Goal: Information Seeking & Learning: Learn about a topic

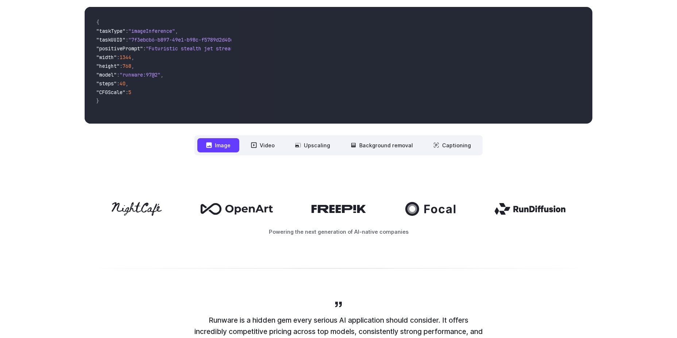
scroll to position [255, 0]
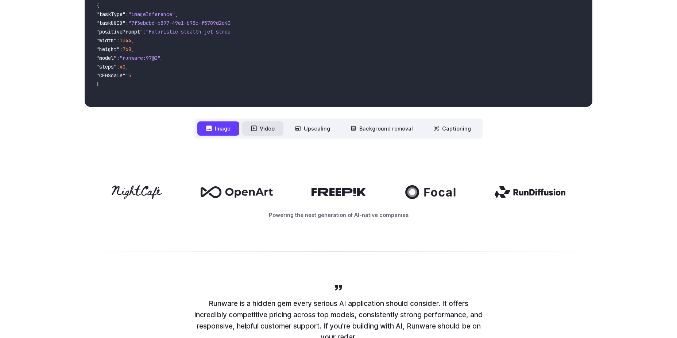
click at [272, 128] on button "Video" at bounding box center [262, 128] width 41 height 14
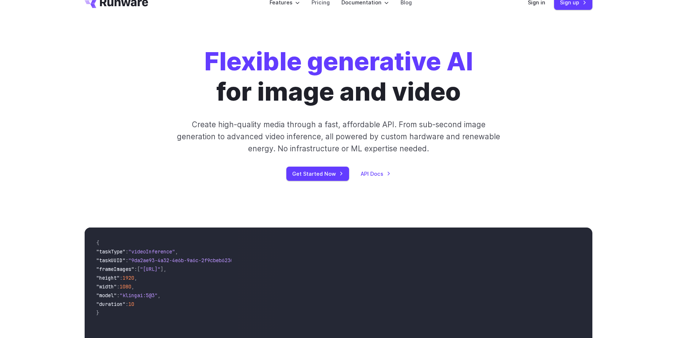
scroll to position [0, 0]
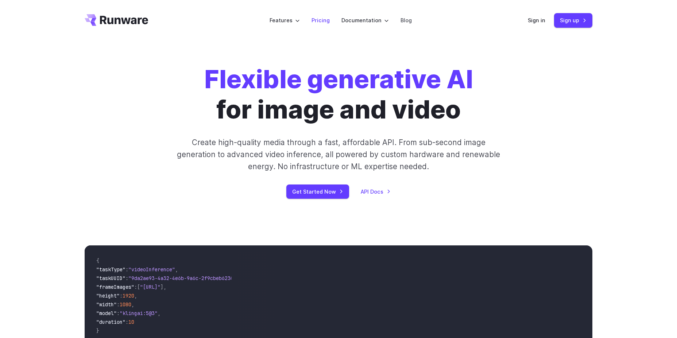
click at [327, 20] on link "Pricing" at bounding box center [321, 20] width 18 height 8
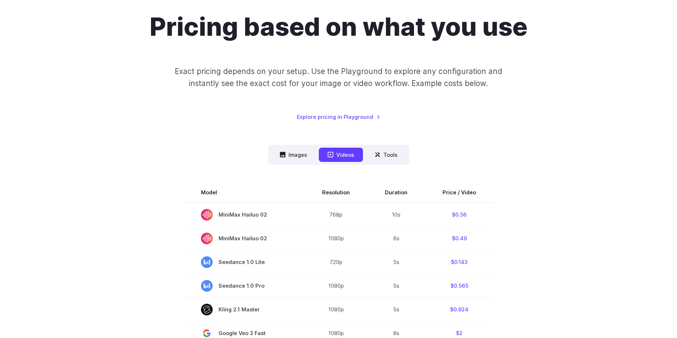
scroll to position [36, 0]
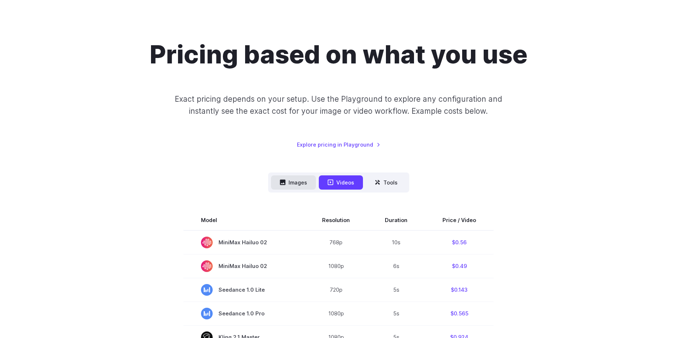
click at [290, 185] on button "Images" at bounding box center [293, 182] width 45 height 14
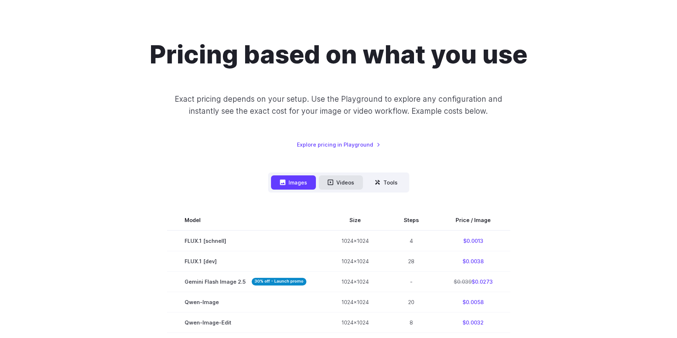
click at [343, 177] on button "Videos" at bounding box center [341, 182] width 44 height 14
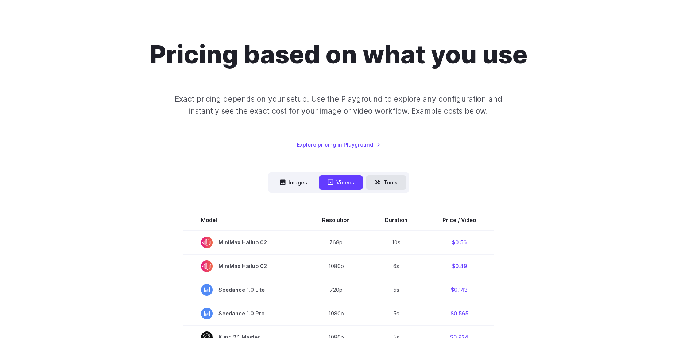
click at [385, 179] on button "Tools" at bounding box center [386, 182] width 40 height 14
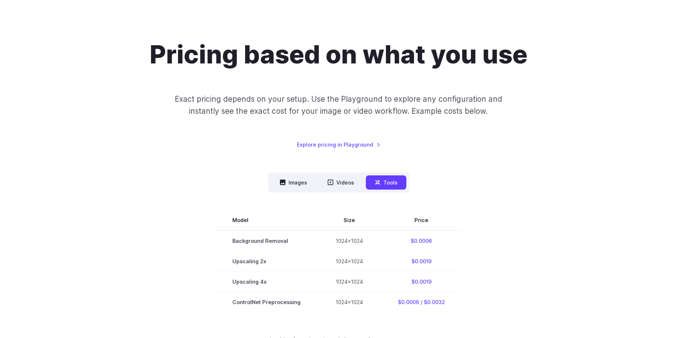
click at [335, 174] on nav "Images Videos Tools ****** ****** *****" at bounding box center [338, 183] width 141 height 20
click at [335, 184] on button "Videos" at bounding box center [341, 182] width 44 height 14
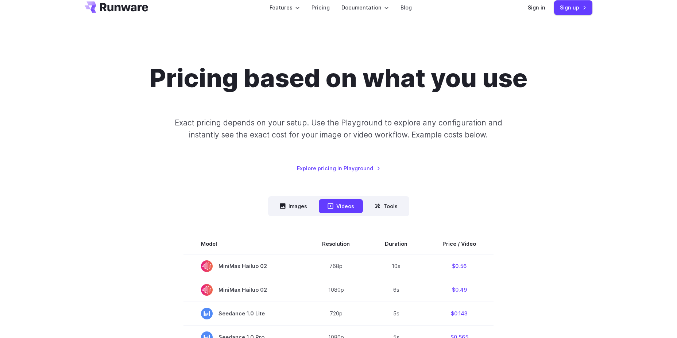
scroll to position [0, 0]
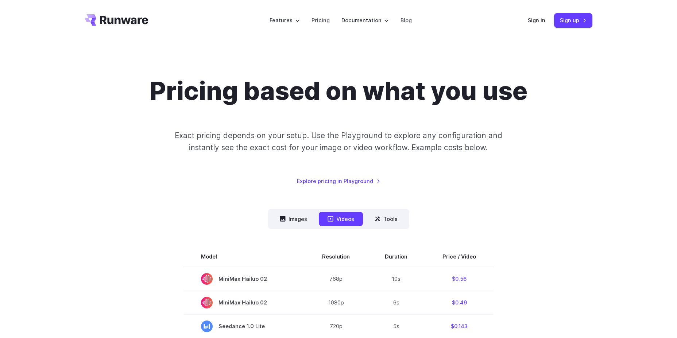
click at [120, 22] on icon "Go to /" at bounding box center [124, 20] width 48 height 8
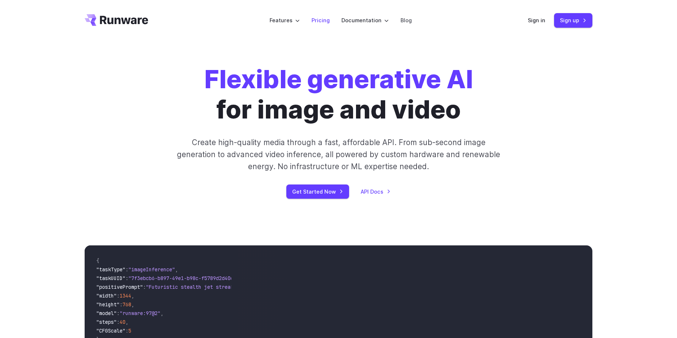
click at [316, 24] on link "Pricing" at bounding box center [321, 20] width 18 height 8
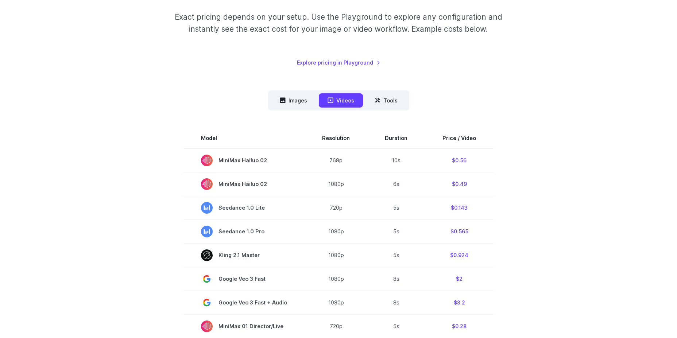
scroll to position [146, 0]
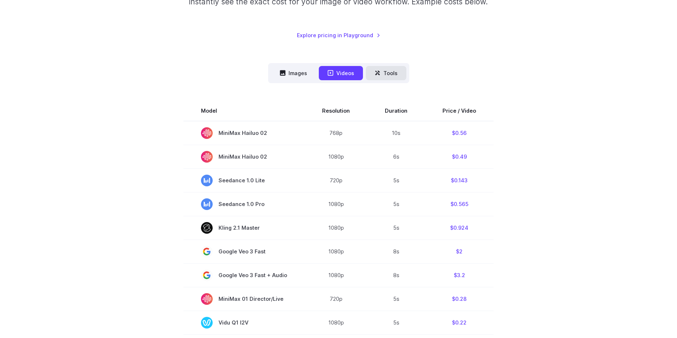
click at [399, 78] on button "Tools" at bounding box center [386, 73] width 40 height 14
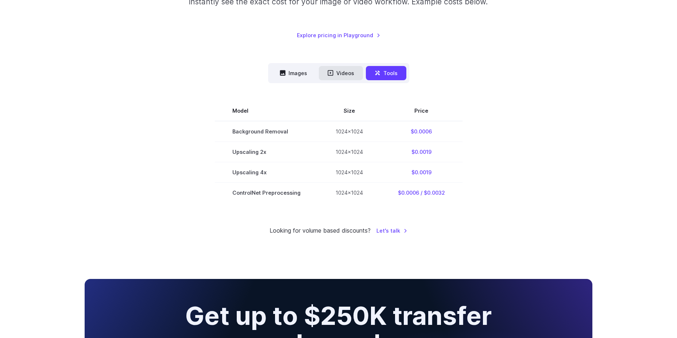
click at [353, 73] on button "Videos" at bounding box center [341, 73] width 44 height 14
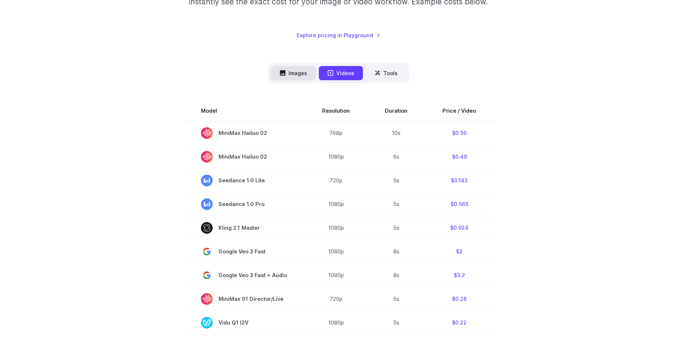
click at [299, 76] on button "Images" at bounding box center [293, 73] width 45 height 14
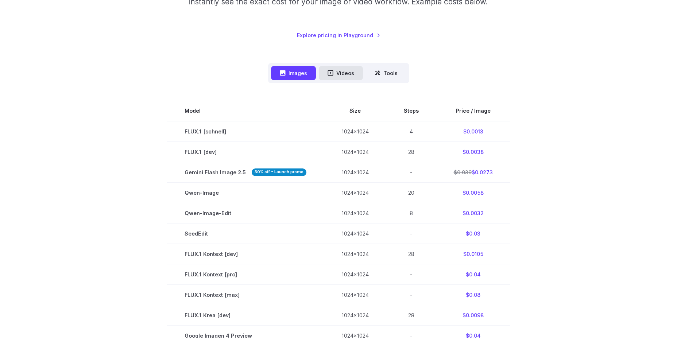
click at [327, 74] on button "Videos" at bounding box center [341, 73] width 44 height 14
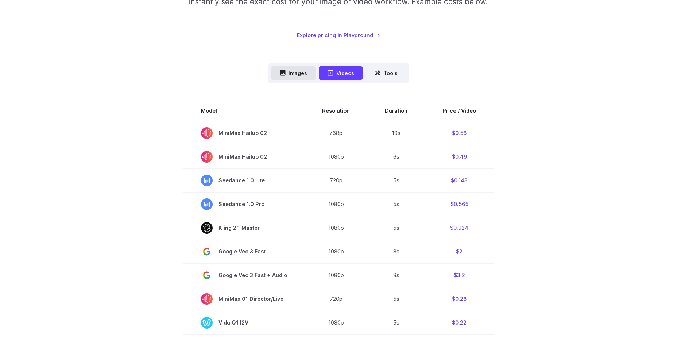
click at [306, 71] on button "Images" at bounding box center [293, 73] width 45 height 14
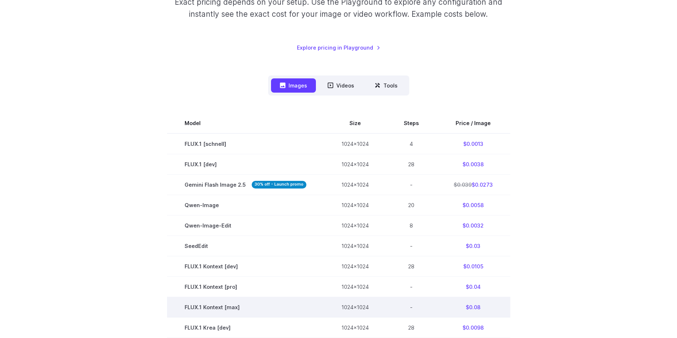
scroll to position [109, 0]
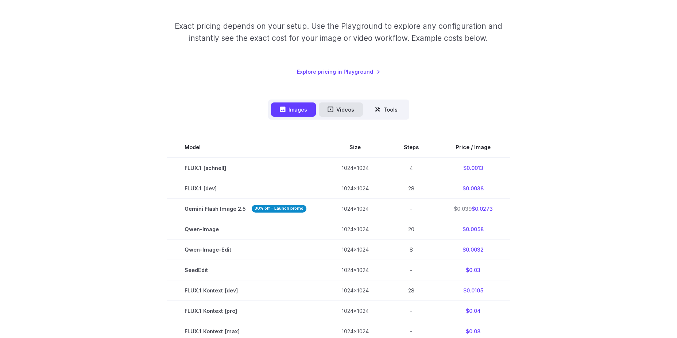
click at [354, 105] on button "Videos" at bounding box center [341, 110] width 44 height 14
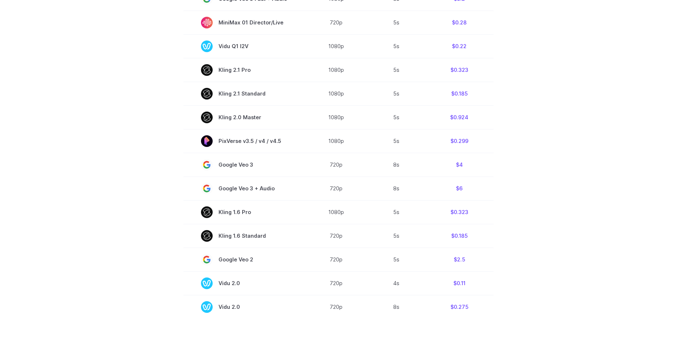
scroll to position [438, 0]
